Goal: Information Seeking & Learning: Learn about a topic

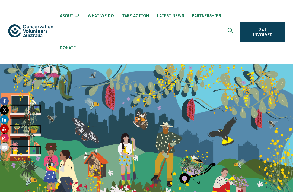
click at [236, 26] on button at bounding box center [231, 32] width 13 height 13
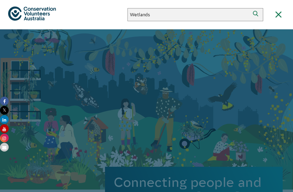
type input "Wetlands"
click at [257, 15] on button "Search" at bounding box center [256, 14] width 13 height 13
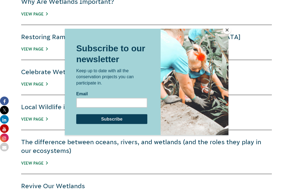
scroll to position [321, 0]
click at [230, 34] on button "Close" at bounding box center [227, 30] width 8 height 8
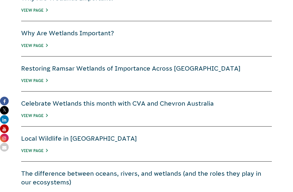
scroll to position [290, 0]
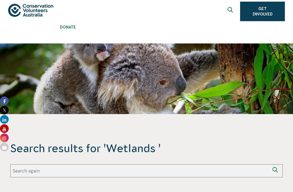
click at [222, 173] on input "Search again" at bounding box center [140, 171] width 260 height 13
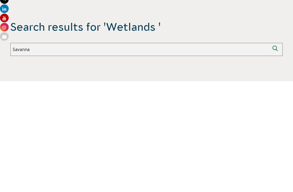
type input "Savanna"
click at [276, 154] on button "Search again" at bounding box center [276, 160] width 13 height 13
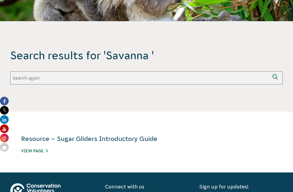
scroll to position [113, 0]
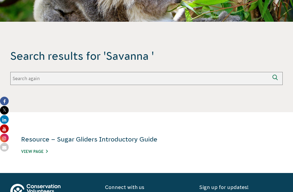
click at [146, 77] on input "Search again" at bounding box center [140, 78] width 260 height 13
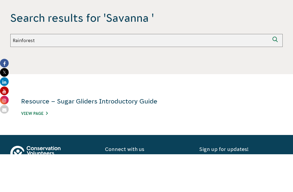
type input "Rainforest"
click at [276, 72] on button "Search again" at bounding box center [276, 78] width 13 height 13
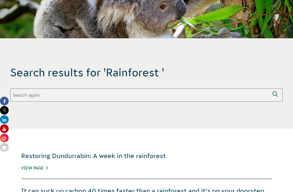
scroll to position [94, 0]
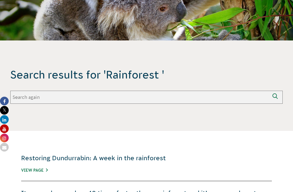
click at [140, 98] on input "Search again" at bounding box center [140, 97] width 260 height 13
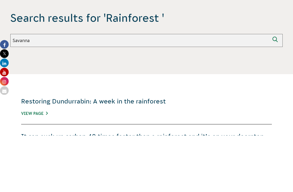
type input "Savanna"
click at [276, 91] on button "Search again" at bounding box center [276, 97] width 13 height 13
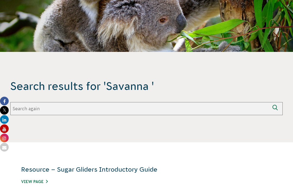
scroll to position [81, 0]
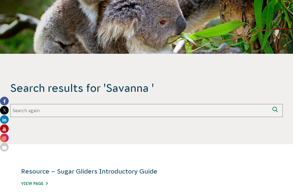
click at [184, 102] on div "Search results for 'Savanna ' Search again Search again" at bounding box center [146, 99] width 273 height 36
click at [167, 109] on input "Search again" at bounding box center [140, 110] width 260 height 13
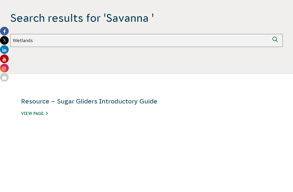
type input "Wetlands"
click at [276, 104] on button "Search again" at bounding box center [276, 110] width 13 height 13
